Goal: Information Seeking & Learning: Find contact information

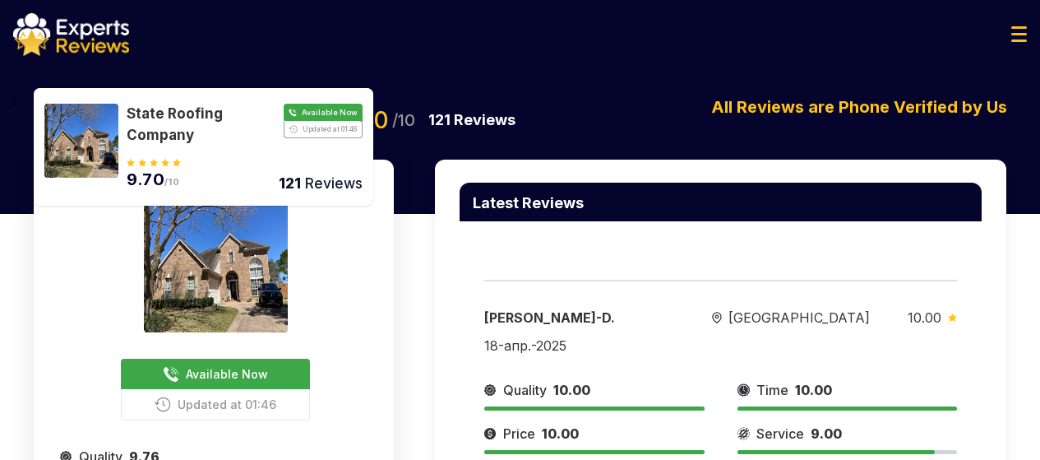
scroll to position [82, 0]
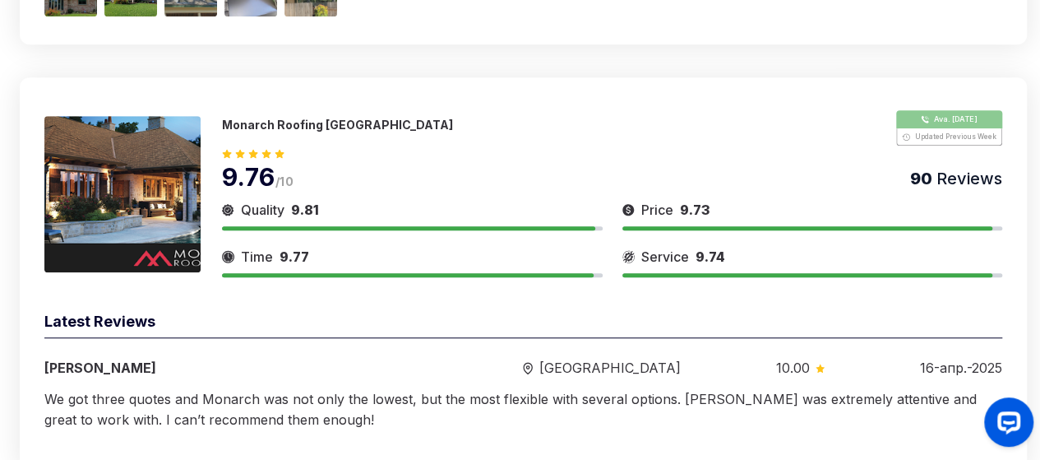
scroll to position [566, 0]
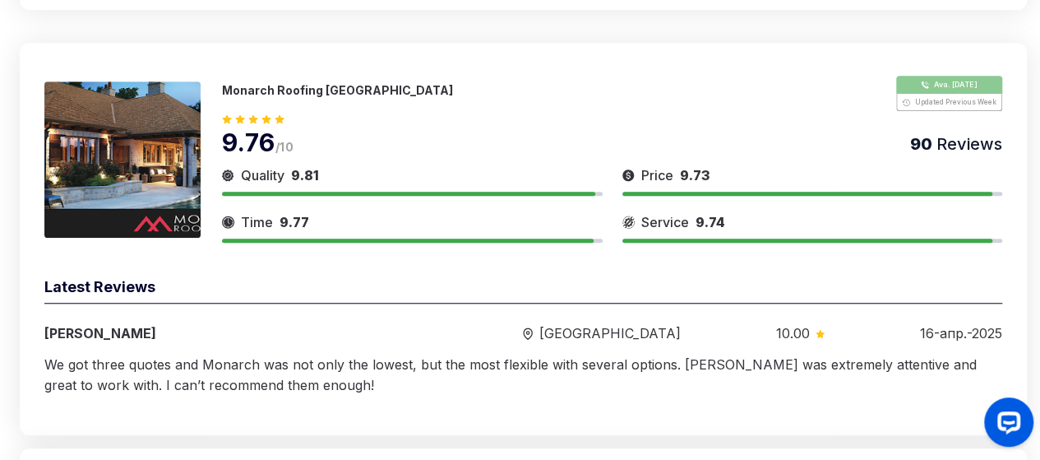
click at [173, 121] on img at bounding box center [122, 159] width 156 height 156
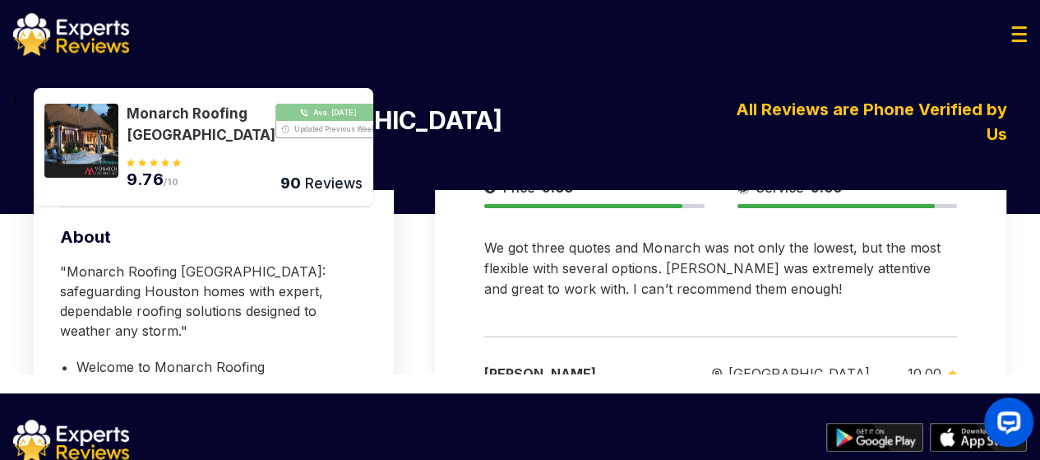
scroll to position [295, 0]
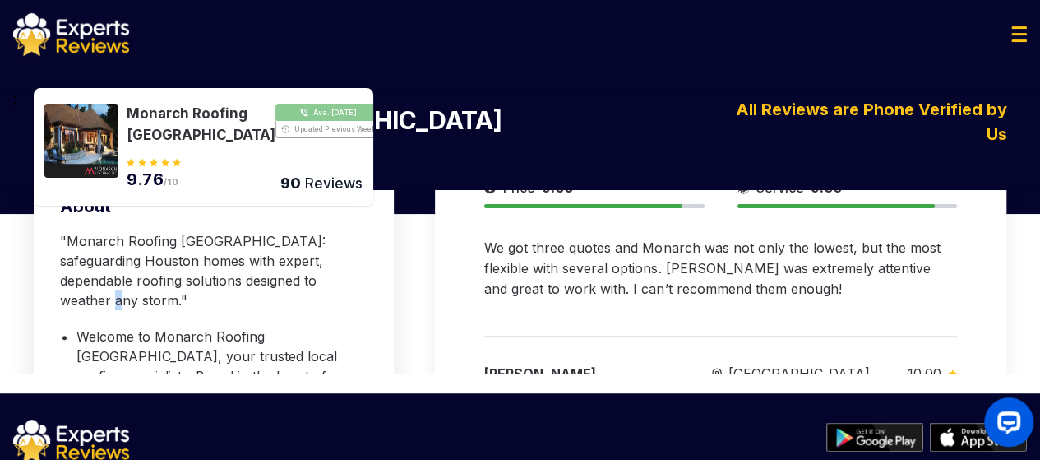
click at [262, 297] on p ""Monarch Roofing [GEOGRAPHIC_DATA]: safeguarding Houston homes with expert, dep…" at bounding box center [215, 270] width 311 height 79
click at [63, 239] on p ""Monarch Roofing [GEOGRAPHIC_DATA]: safeguarding Houston homes with expert, dep…" at bounding box center [215, 270] width 311 height 79
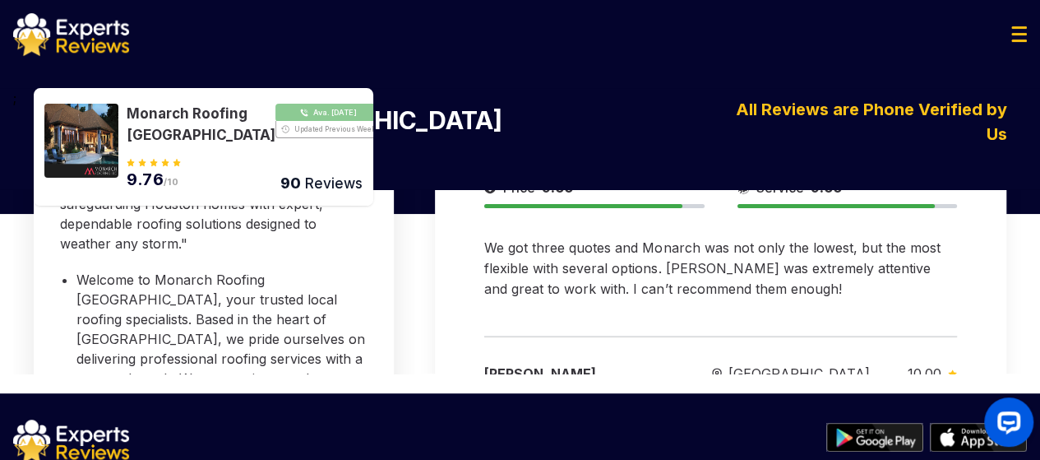
scroll to position [355, 0]
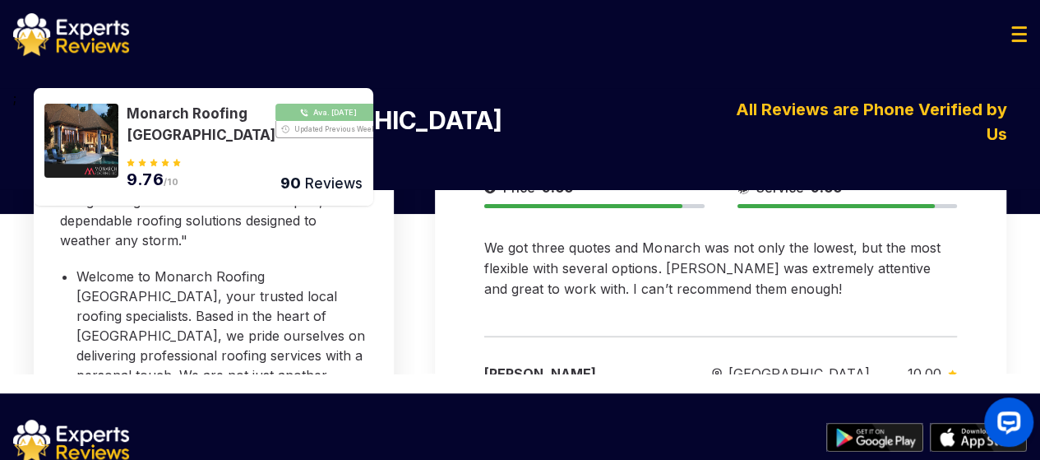
click at [71, 270] on div "About "Monarch Roofing [GEOGRAPHIC_DATA]: safeguarding Houston homes with exper…" at bounding box center [215, 390] width 311 height 510
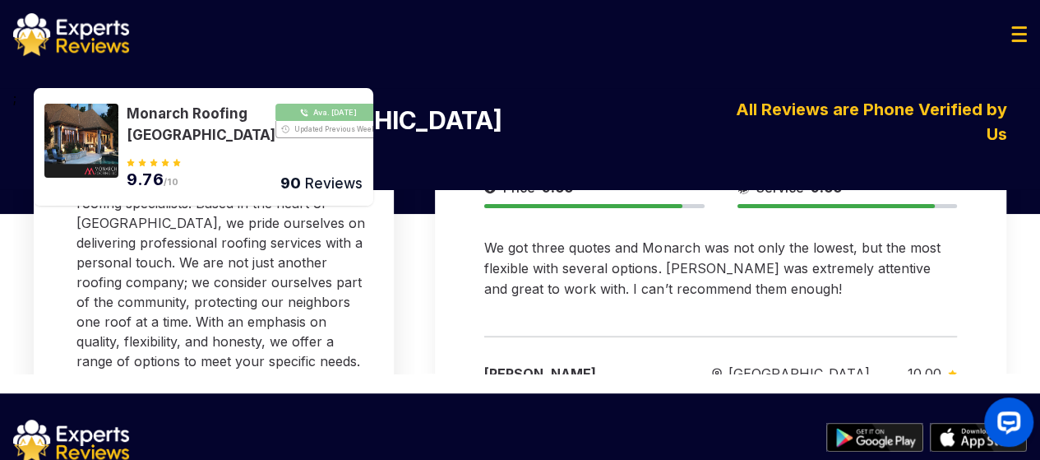
scroll to position [470, 0]
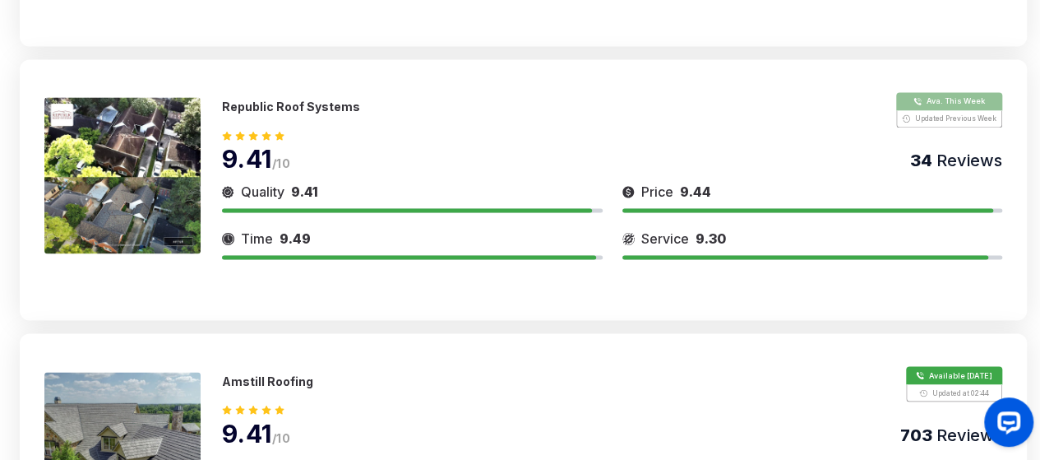
scroll to position [1194, 0]
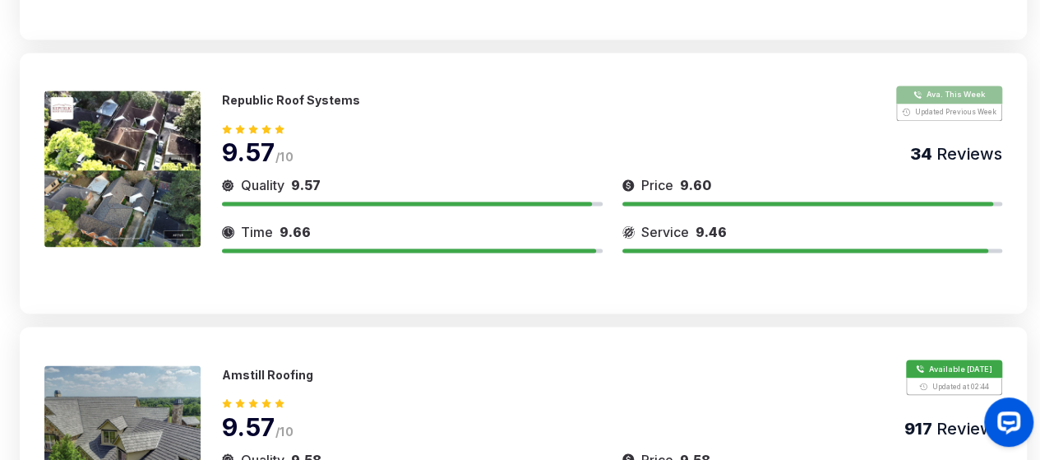
click at [114, 146] on img at bounding box center [122, 168] width 156 height 156
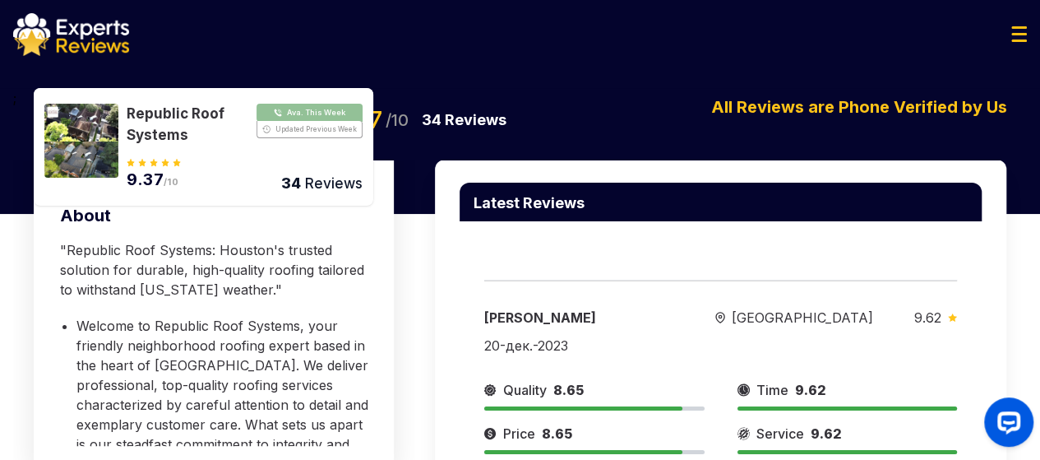
scroll to position [331, 0]
drag, startPoint x: 56, startPoint y: 274, endPoint x: 84, endPoint y: 274, distance: 28.0
click at [84, 274] on div "Ava. This Week Updated Previous Week Provide Services for: Roofing Quality 9.69…" at bounding box center [214, 215] width 360 height 517
drag, startPoint x: 151, startPoint y: 336, endPoint x: 173, endPoint y: 336, distance: 22.2
click at [172, 299] on p ""Republic Roof Systems: Houston's trusted solution for durable, high-quality ro…" at bounding box center [215, 268] width 311 height 59
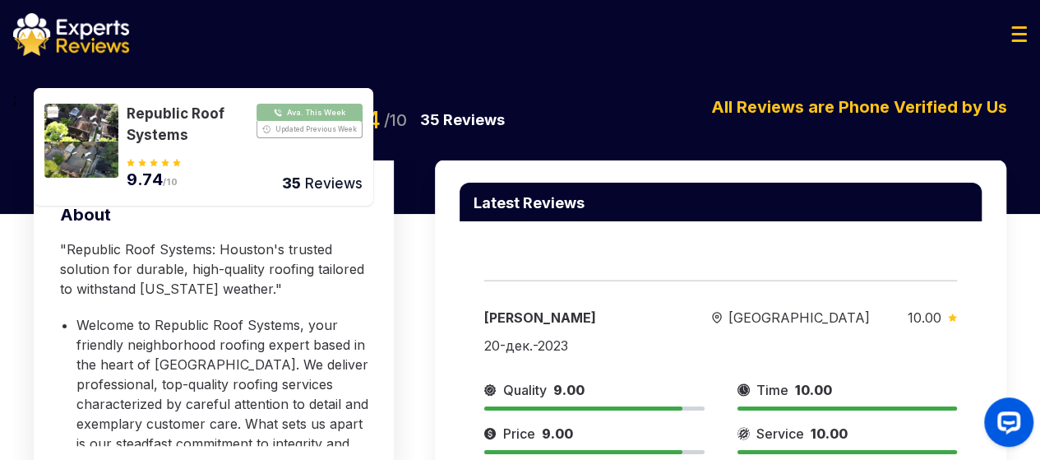
click at [49, 382] on div "Ava. This Week Updated Previous Week Provide Services for: Roofing Quality 9.74…" at bounding box center [214, 215] width 360 height 517
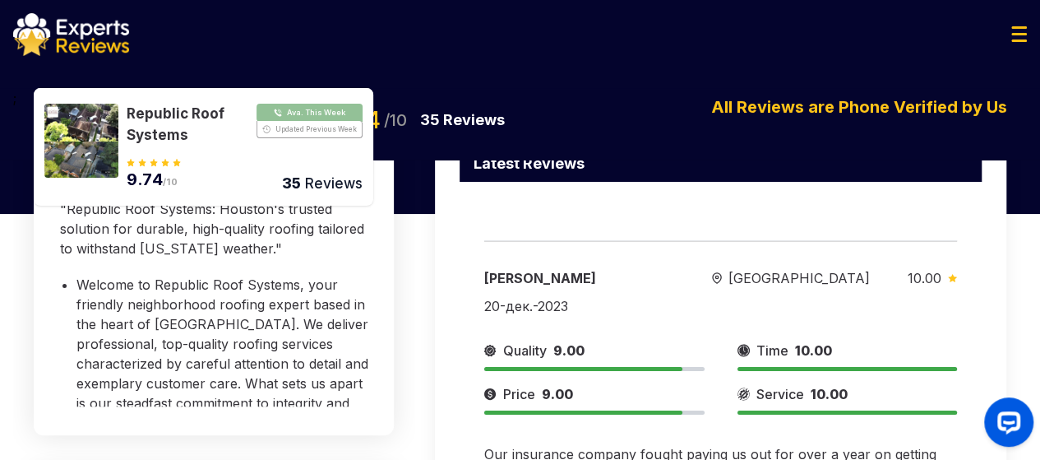
scroll to position [301, 0]
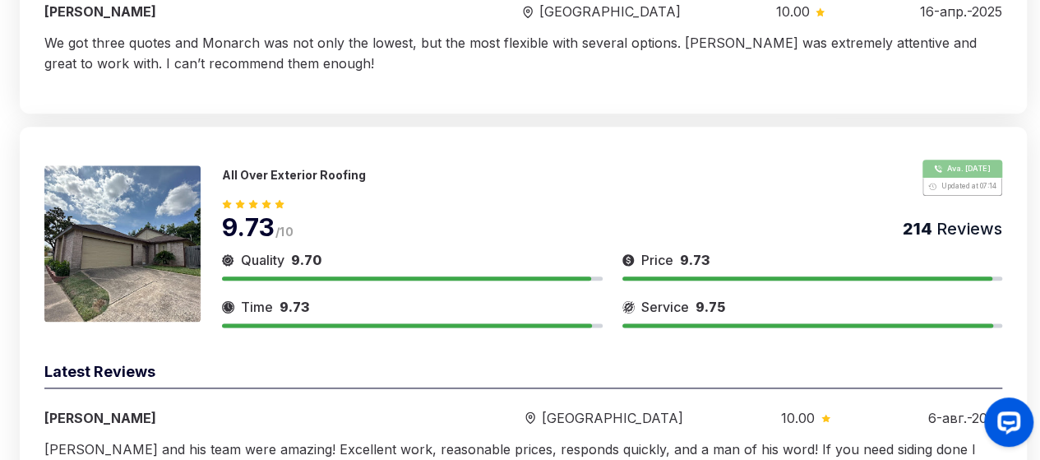
scroll to position [888, 0]
click at [269, 170] on p "All Over Exterior Roofing" at bounding box center [294, 174] width 144 height 14
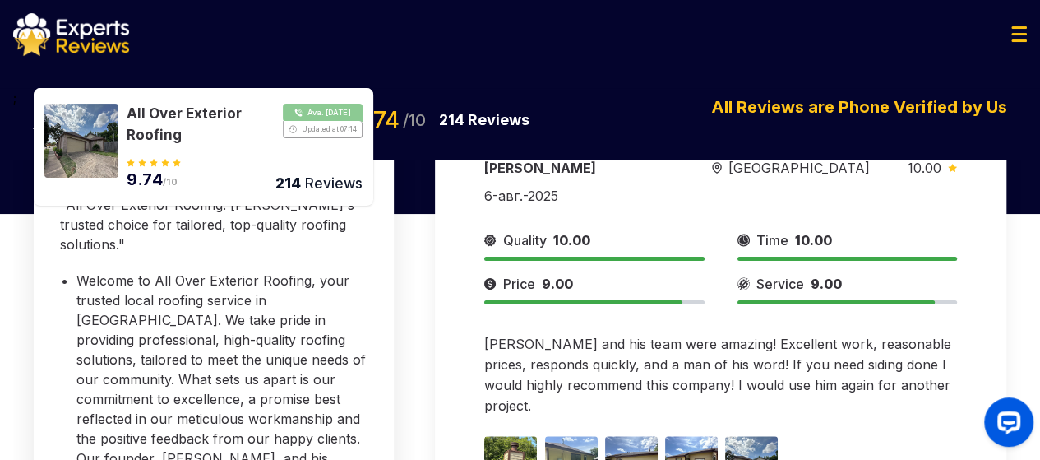
scroll to position [429, 0]
click at [64, 226] on div "Ava. [DATE] Updated at 07:14 Provide Services for: Roofing Quality 9.71 Time 9.…" at bounding box center [214, 268] width 360 height 517
click at [166, 252] on p ""All Over Exterior Roofing: [PERSON_NAME]'s trusted choice for tailored, top-qu…" at bounding box center [215, 222] width 311 height 59
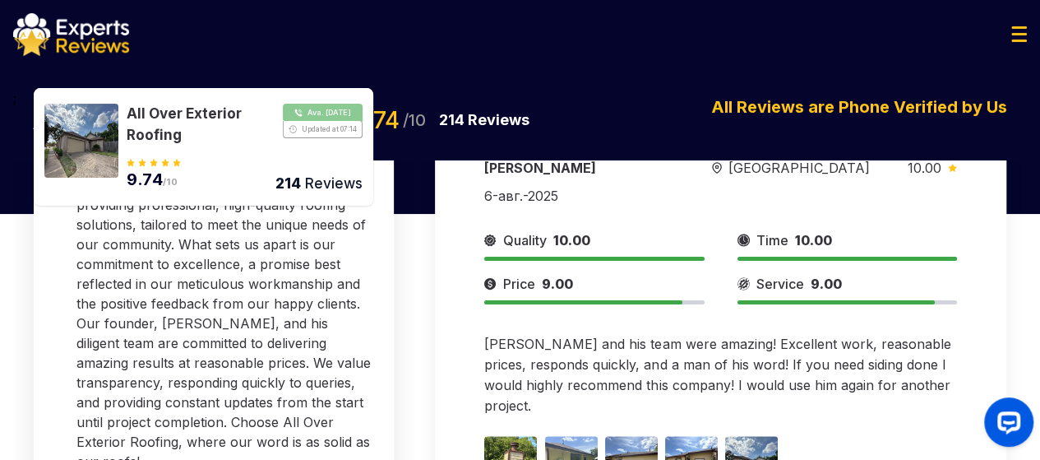
scroll to position [0, 0]
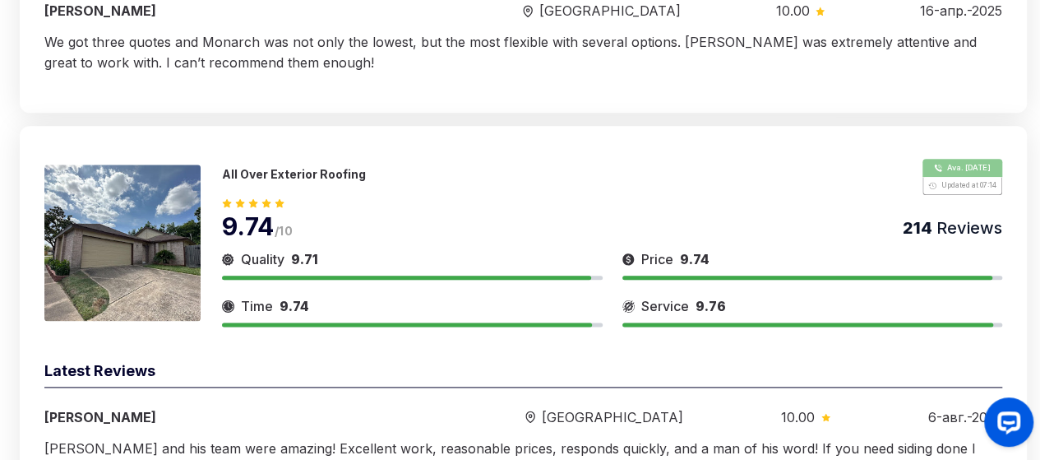
scroll to position [1202, 0]
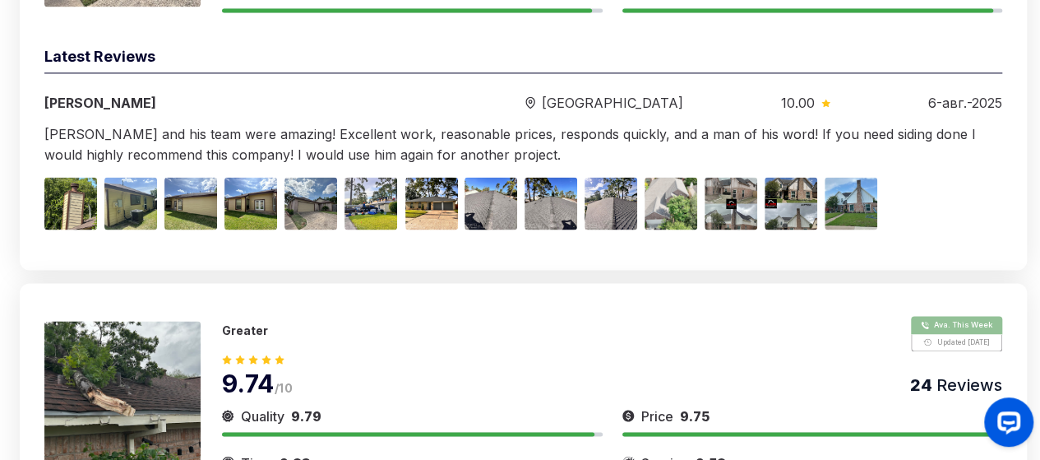
click at [946, 325] on button "Show Number" at bounding box center [956, 333] width 91 height 35
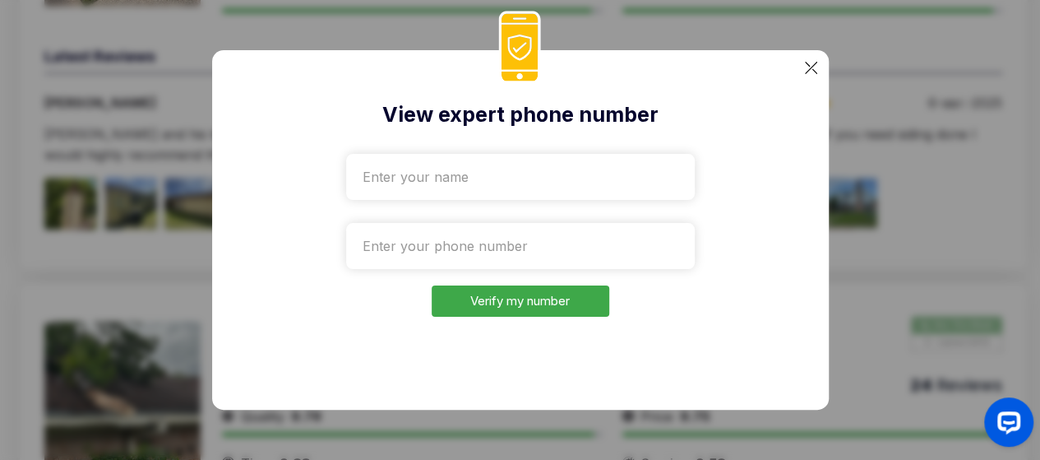
click at [548, 182] on input "text" at bounding box center [520, 177] width 349 height 46
click at [390, 252] on input "tel" at bounding box center [520, 246] width 349 height 46
click at [401, 248] on input "tel" at bounding box center [520, 246] width 349 height 46
click at [447, 244] on input "tel" at bounding box center [520, 246] width 349 height 46
click at [436, 248] on input "tel" at bounding box center [520, 246] width 349 height 46
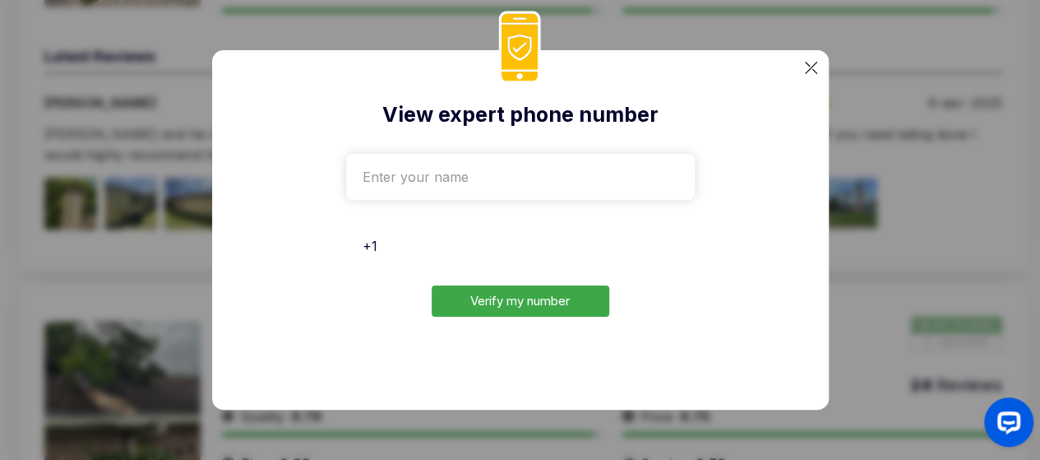
type input "+"
click at [613, 241] on input "tel" at bounding box center [520, 246] width 349 height 46
type input "+"
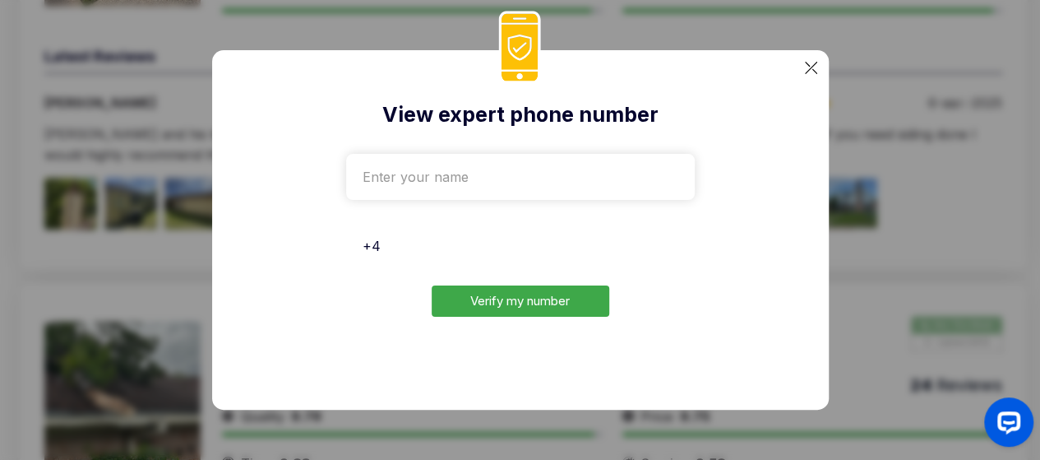
type input "+"
click at [627, 246] on input "tel" at bounding box center [520, 246] width 349 height 46
click at [786, 208] on div "View expert phone number Verify my number" at bounding box center [520, 229] width 617 height 359
click at [804, 67] on div "View expert phone number Verify my number" at bounding box center [520, 229] width 617 height 359
click at [818, 63] on div "View expert phone number Verify my number" at bounding box center [520, 229] width 617 height 359
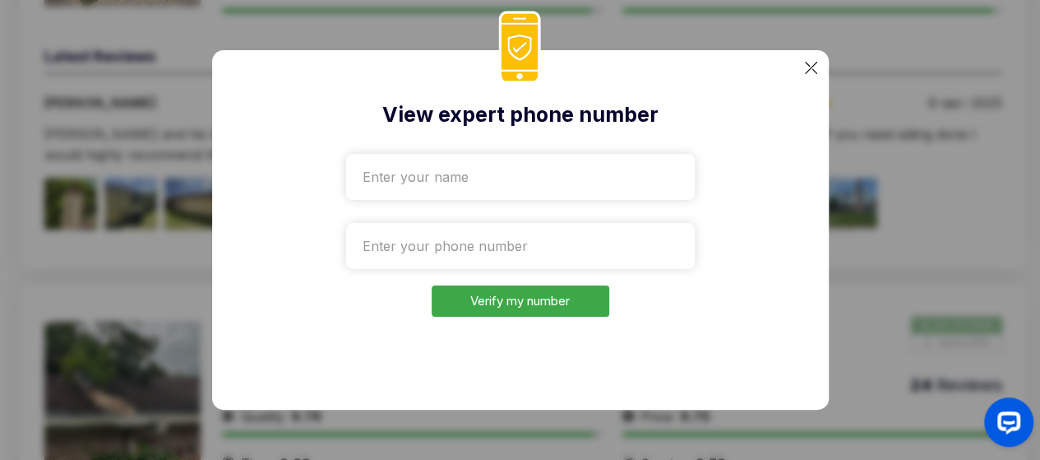
click at [812, 65] on img at bounding box center [811, 68] width 12 height 12
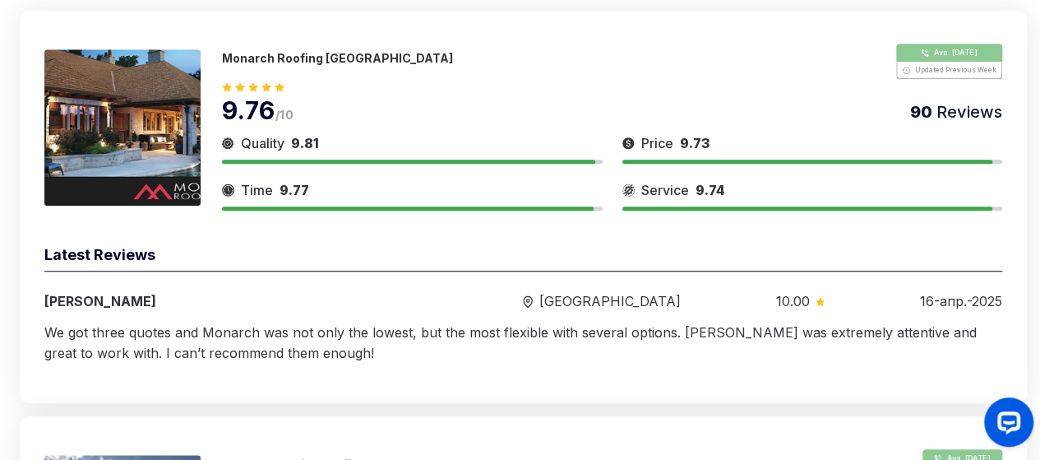
scroll to position [597, 0]
click at [169, 127] on img at bounding box center [122, 128] width 156 height 156
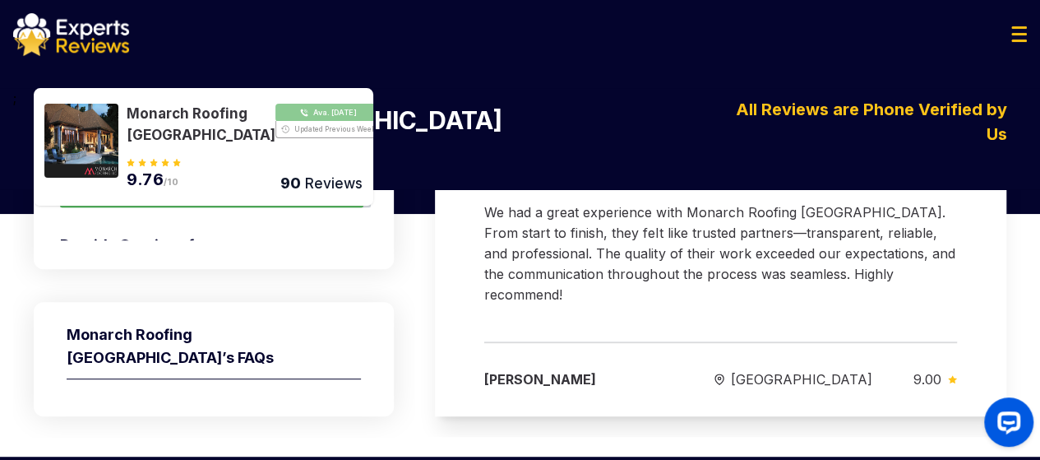
scroll to position [324, 0]
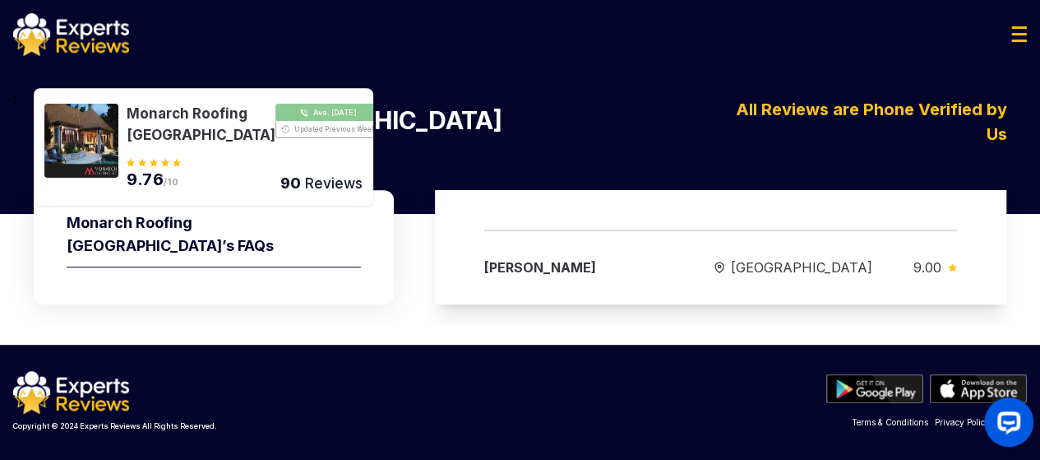
click at [435, 355] on div "Copyright © 2024 Experts Reviews All Rights Reserved. Terms & Conditions Privac…" at bounding box center [520, 402] width 1040 height 115
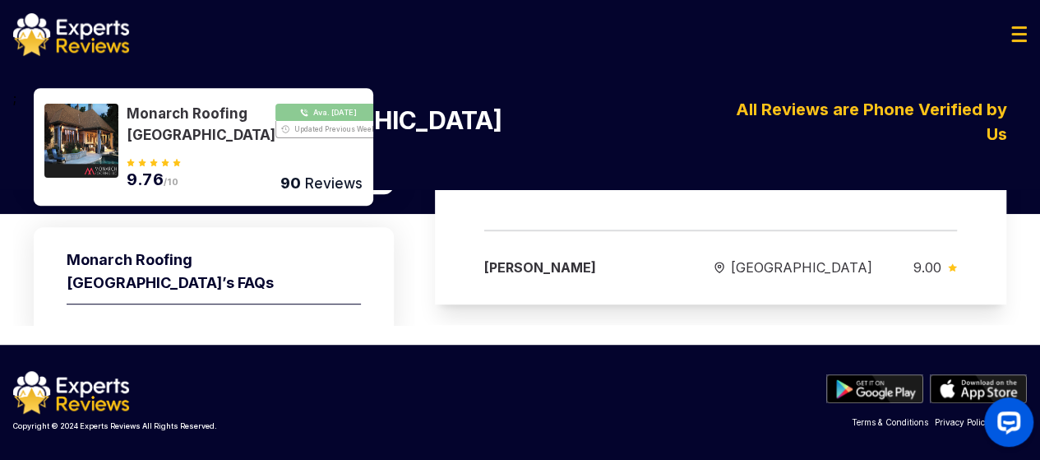
scroll to position [188, 0]
click at [97, 276] on h2 "Monarch Roofing Houston ’s FAQs" at bounding box center [214, 277] width 294 height 56
click at [70, 276] on h2 "Monarch Roofing Houston ’s FAQs" at bounding box center [214, 277] width 294 height 56
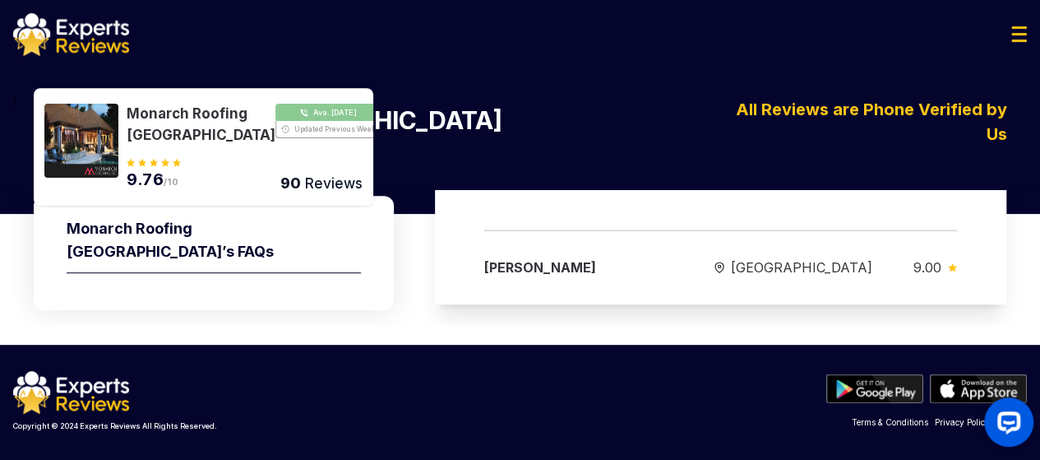
scroll to position [217, 0]
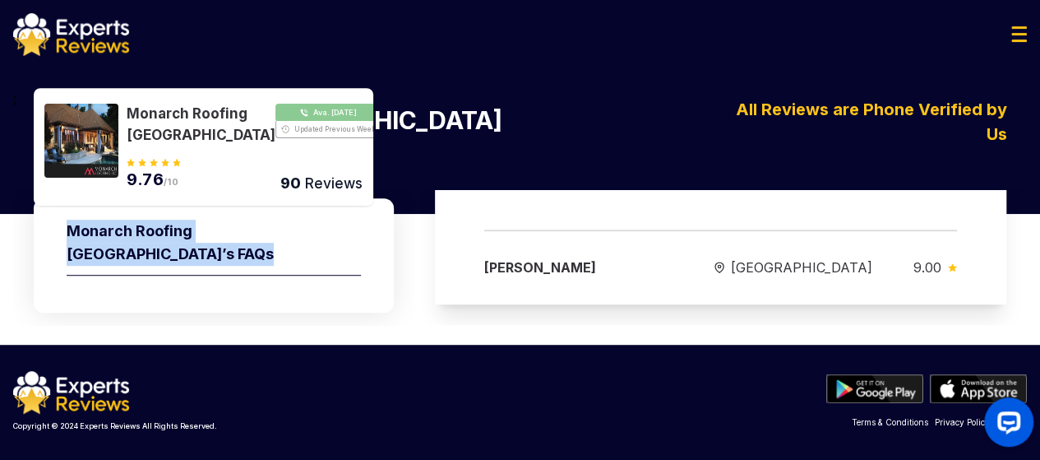
drag, startPoint x: 67, startPoint y: 226, endPoint x: 105, endPoint y: 251, distance: 45.2
click at [105, 251] on h2 "Monarch Roofing Houston ’s FAQs" at bounding box center [214, 248] width 294 height 56
click at [80, 244] on h2 "Monarch Roofing Houston ’s FAQs" at bounding box center [214, 248] width 294 height 56
drag, startPoint x: 101, startPoint y: 252, endPoint x: 61, endPoint y: 227, distance: 47.7
click at [61, 227] on div "Monarch Roofing Houston ’s FAQs" at bounding box center [214, 255] width 360 height 114
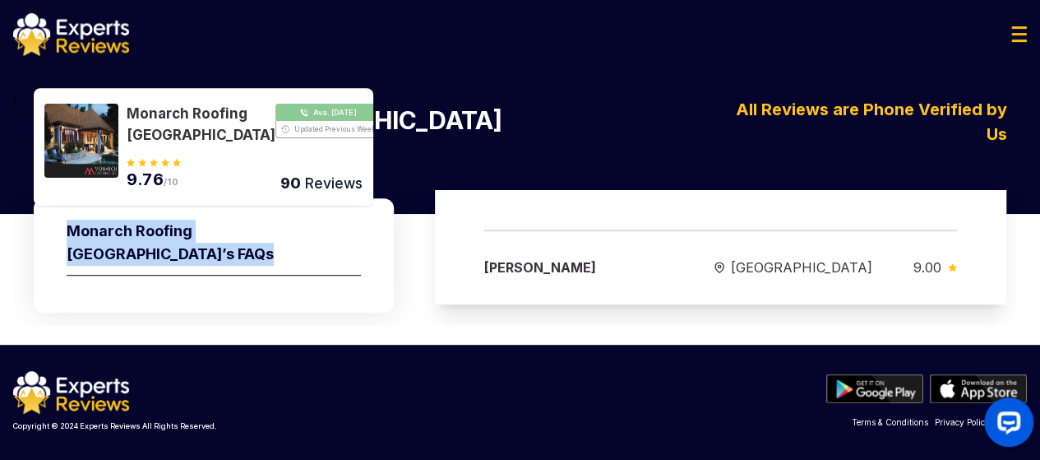
click at [118, 238] on h2 "Monarch Roofing Houston ’s FAQs" at bounding box center [214, 248] width 294 height 56
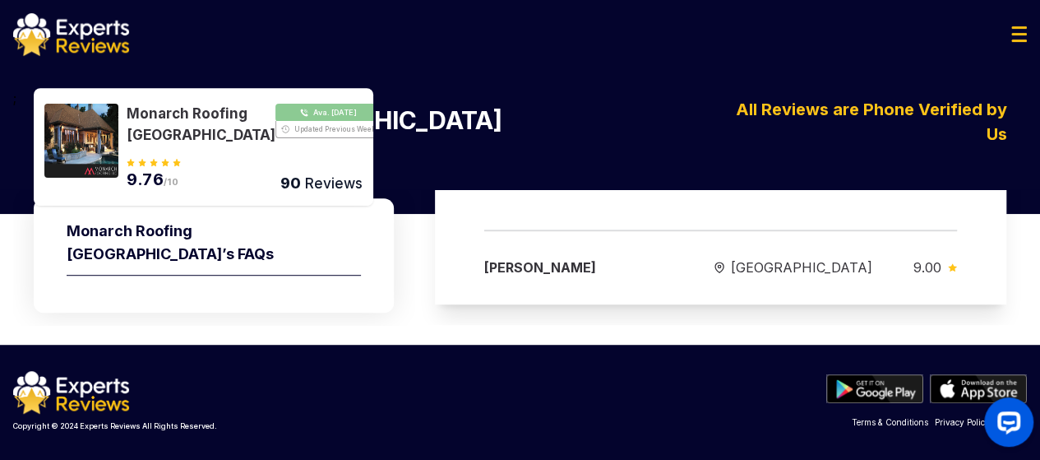
click at [121, 249] on h2 "Monarch Roofing Houston ’s FAQs" at bounding box center [214, 248] width 294 height 56
click at [81, 254] on h2 "Monarch Roofing Houston ’s FAQs" at bounding box center [214, 248] width 294 height 56
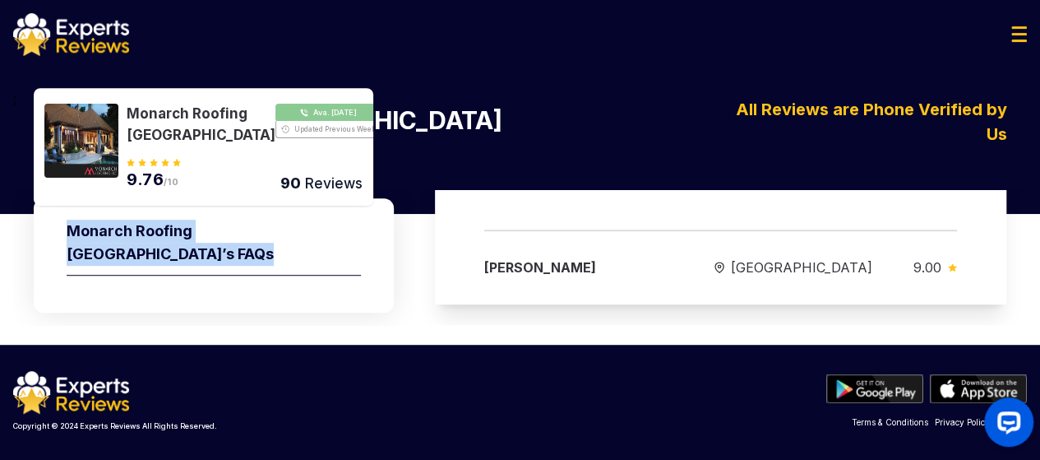
drag, startPoint x: 66, startPoint y: 227, endPoint x: 122, endPoint y: 271, distance: 70.9
click at [122, 271] on h2 "Monarch Roofing Houston ’s FAQs" at bounding box center [214, 248] width 294 height 56
click at [211, 236] on h2 "Monarch Roofing Houston ’s FAQs" at bounding box center [214, 248] width 294 height 56
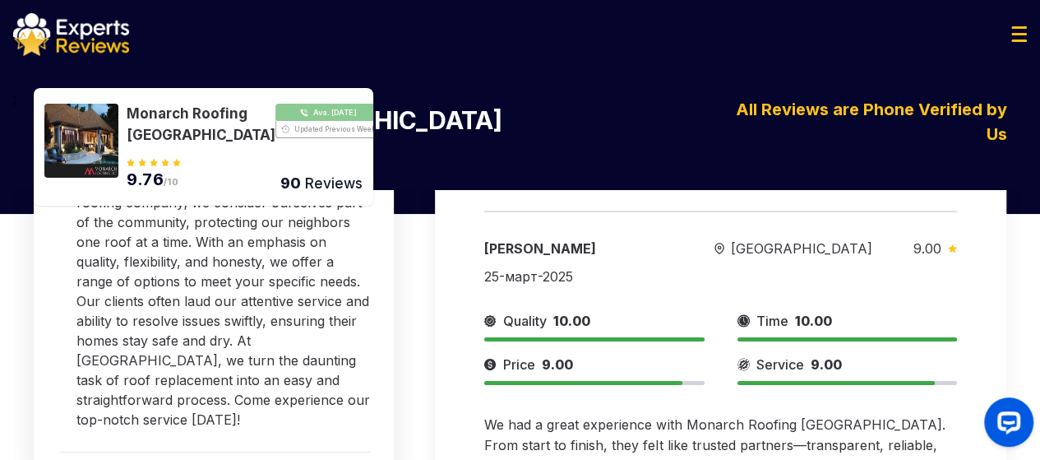
scroll to position [2, 0]
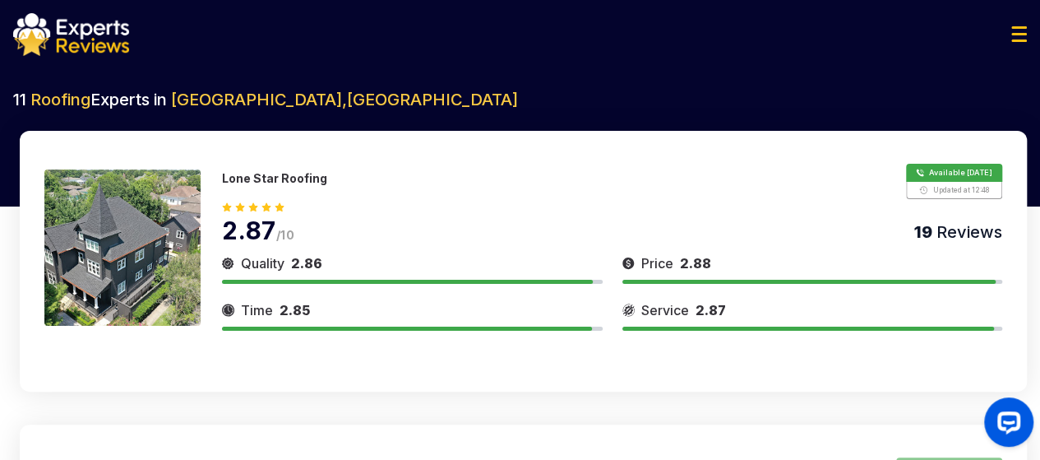
scroll to position [597, 0]
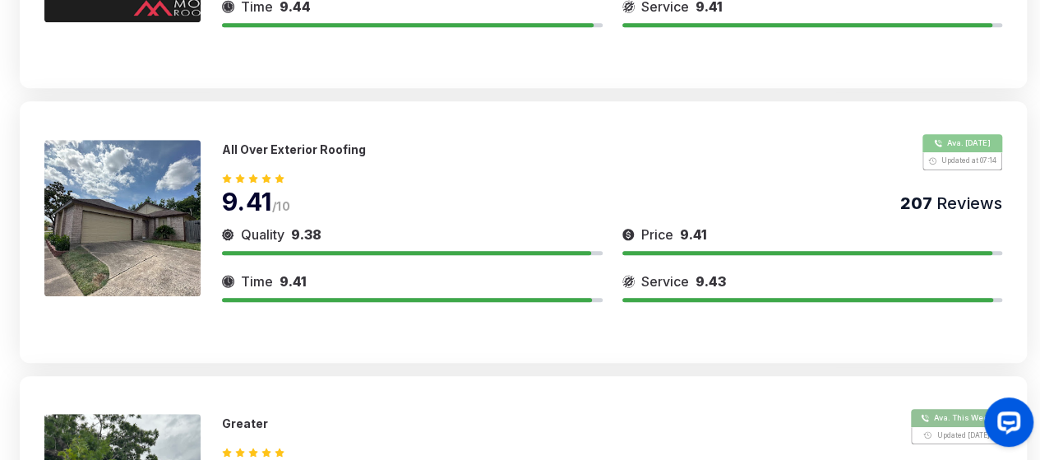
click at [145, 245] on img at bounding box center [122, 218] width 156 height 156
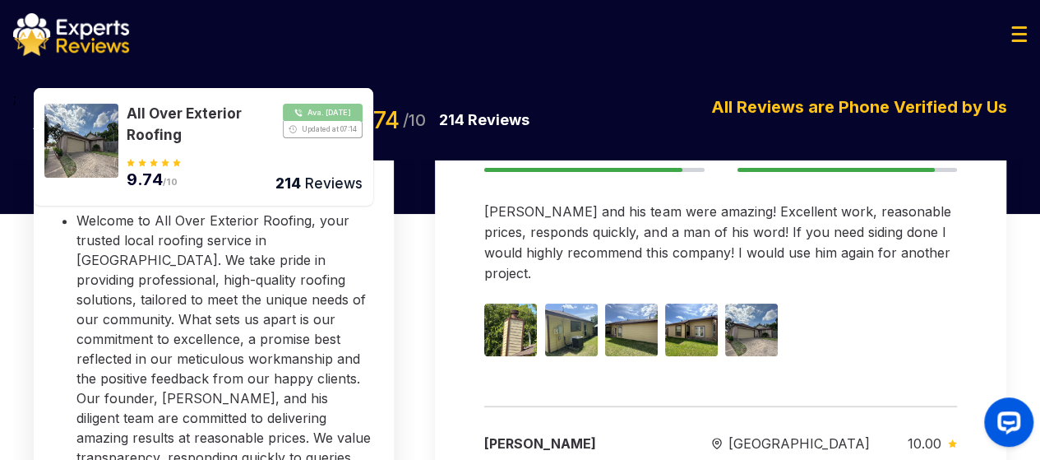
scroll to position [212, 0]
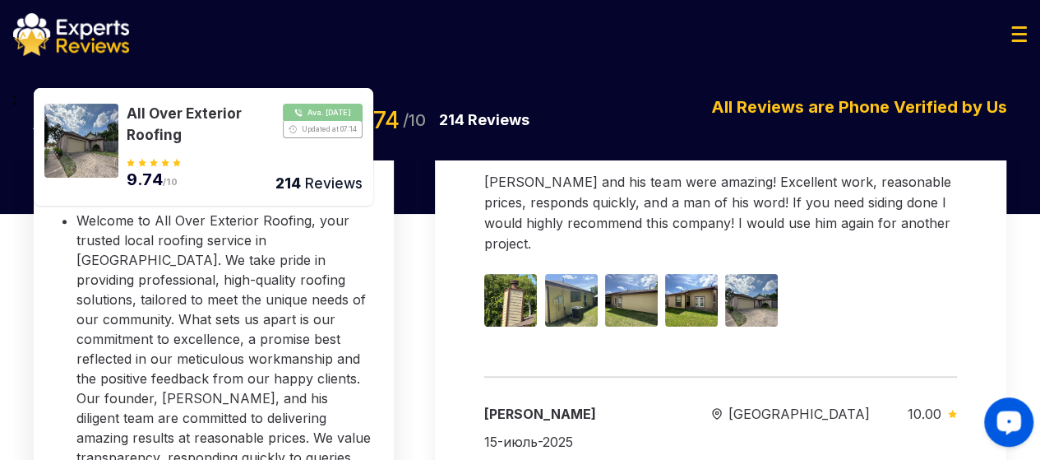
click at [1001, 413] on div "Launch OpenWidget widget" at bounding box center [1009, 421] width 28 height 28
click at [373, 326] on div "Ava. [DATE] Updated at 07:14 Provide Services for: Roofing Quality 9.71 Time 9.…" at bounding box center [520, 299] width 1040 height 479
click at [396, 302] on div "Ava. [DATE] Updated at 07:14 Provide Services for: Roofing Quality 9.71 Time 9.…" at bounding box center [520, 299] width 1040 height 479
